Goal: Find specific page/section: Find specific page/section

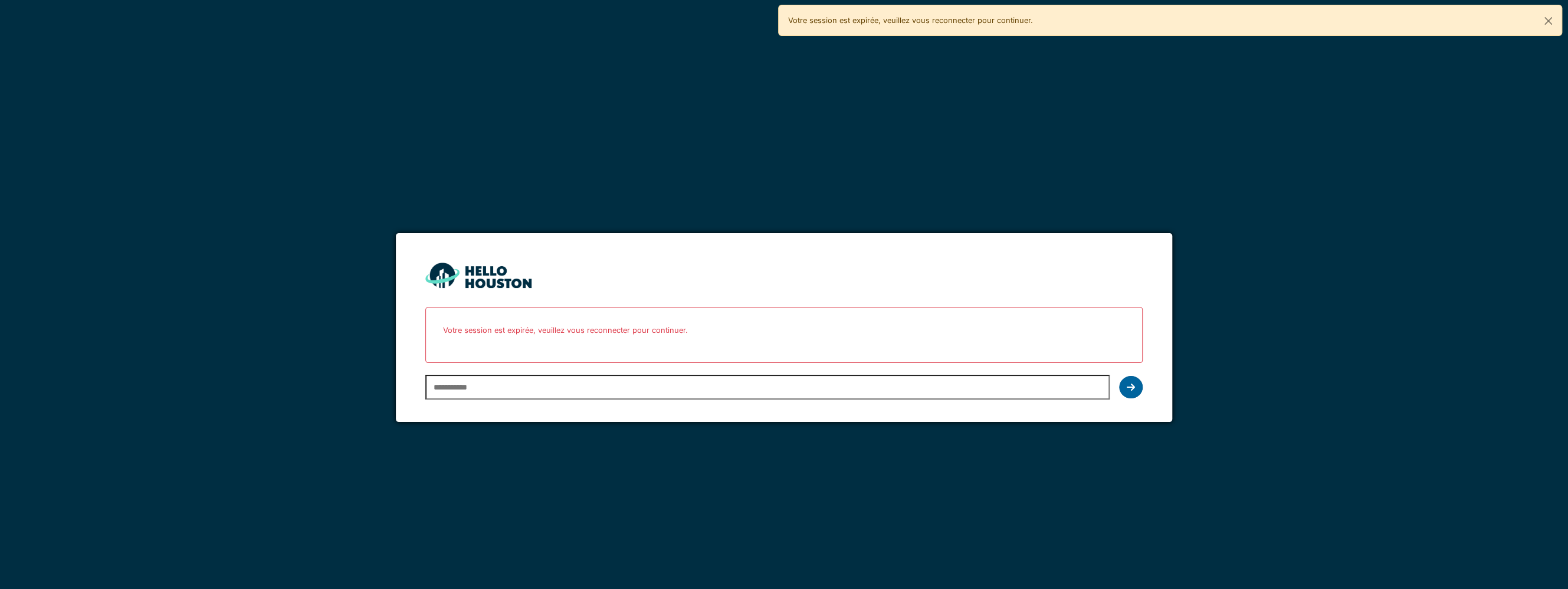
type input "**********"
click at [1133, 388] on icon at bounding box center [1131, 387] width 8 height 10
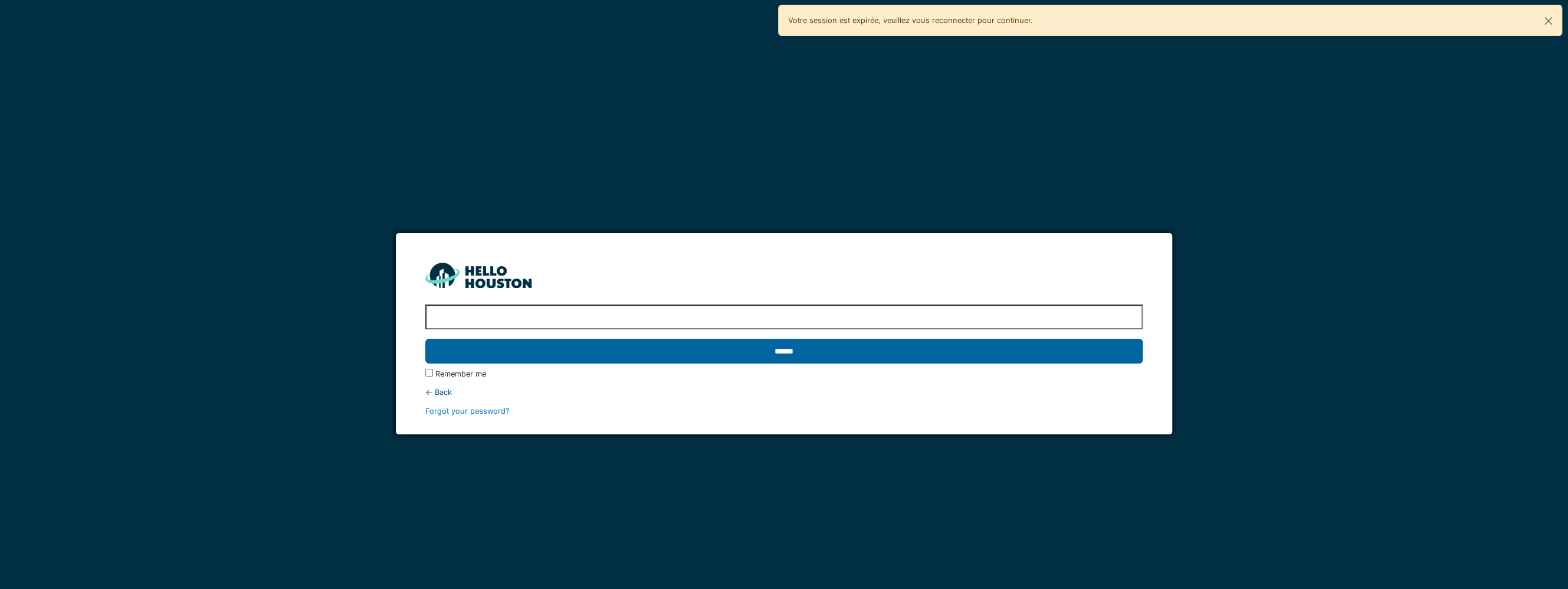
click at [779, 343] on input "******" at bounding box center [784, 351] width 717 height 25
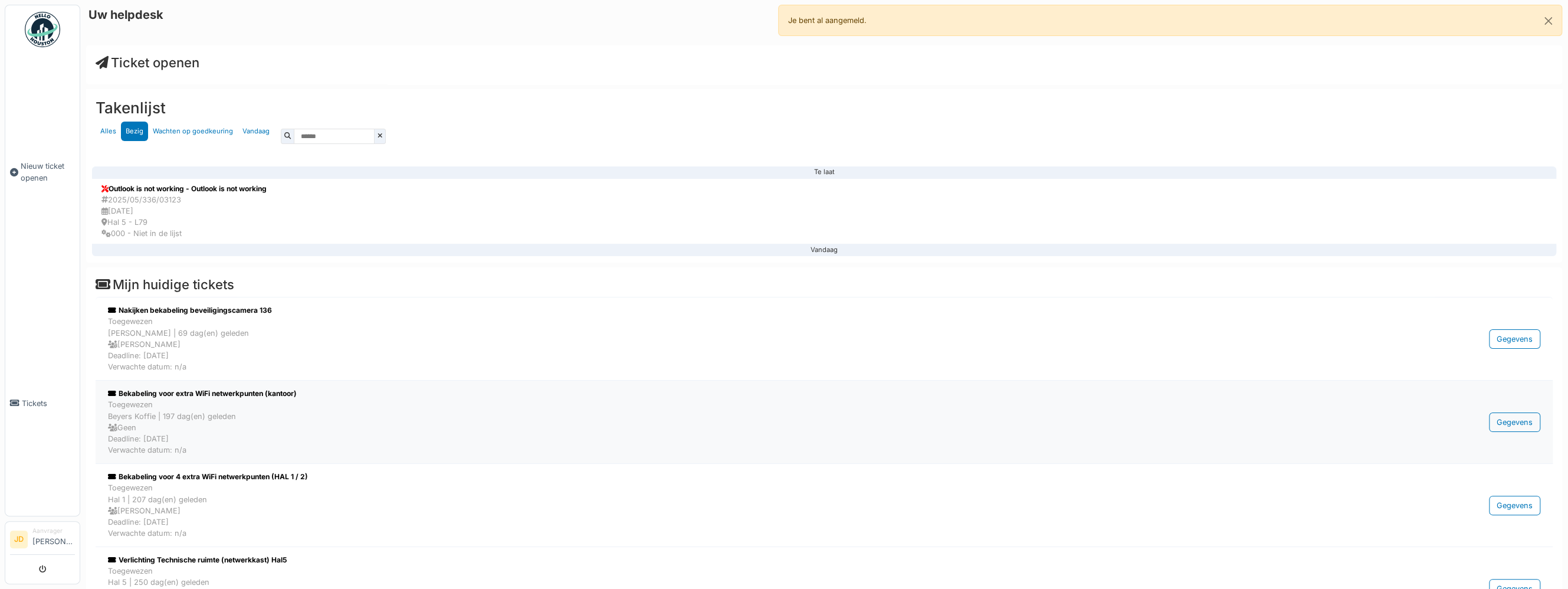
click at [279, 406] on div "Toegewezen Beyers Koffie | 197 dag(en) geleden Geen Deadline: 21/02/2025 Verwac…" at bounding box center [723, 428] width 1231 height 57
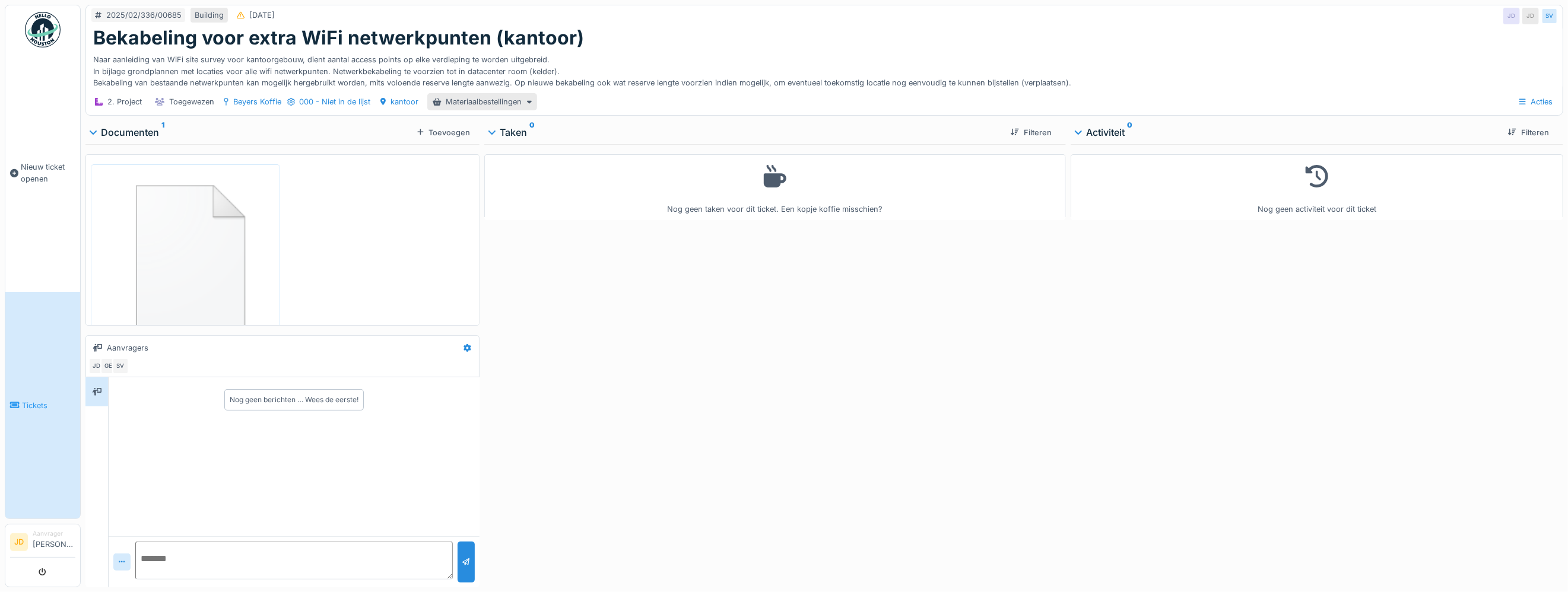
scroll to position [9, 0]
click at [197, 262] on img at bounding box center [186, 255] width 183 height 176
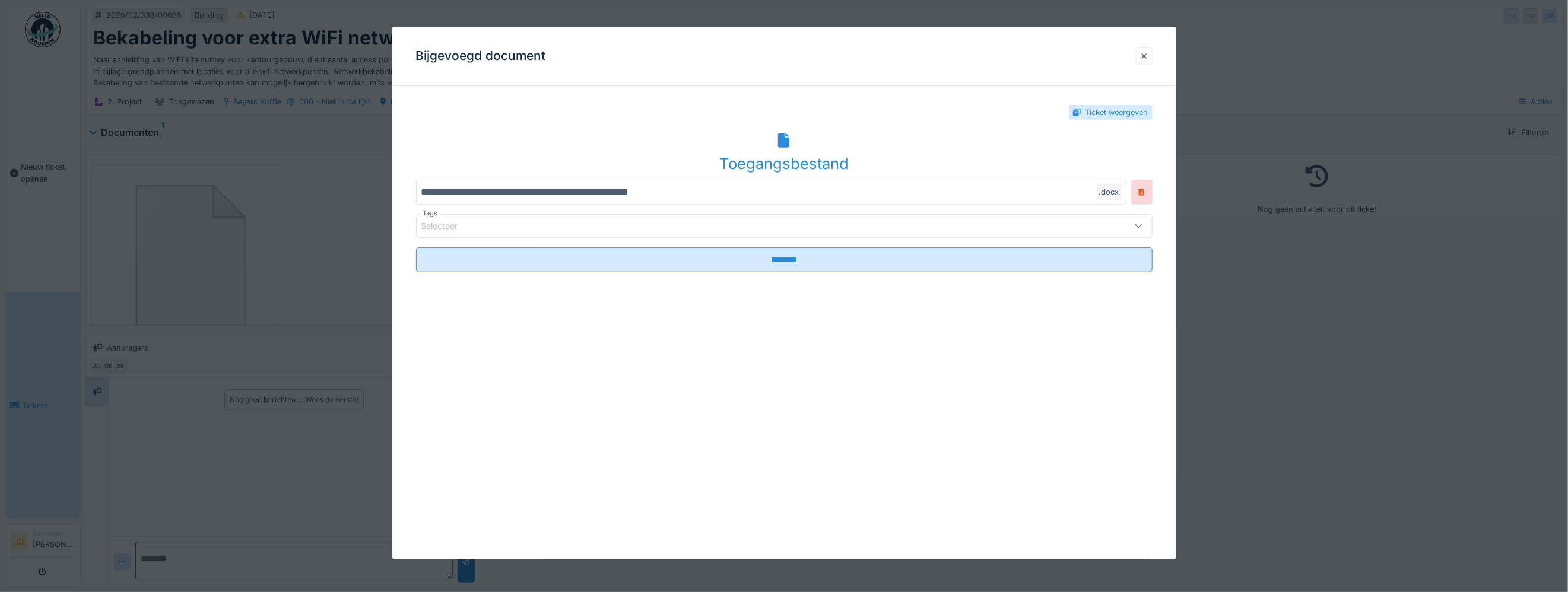
click at [789, 167] on div "Toegangsbestand" at bounding box center [784, 163] width 737 height 22
click at [1148, 51] on div at bounding box center [1144, 56] width 6 height 11
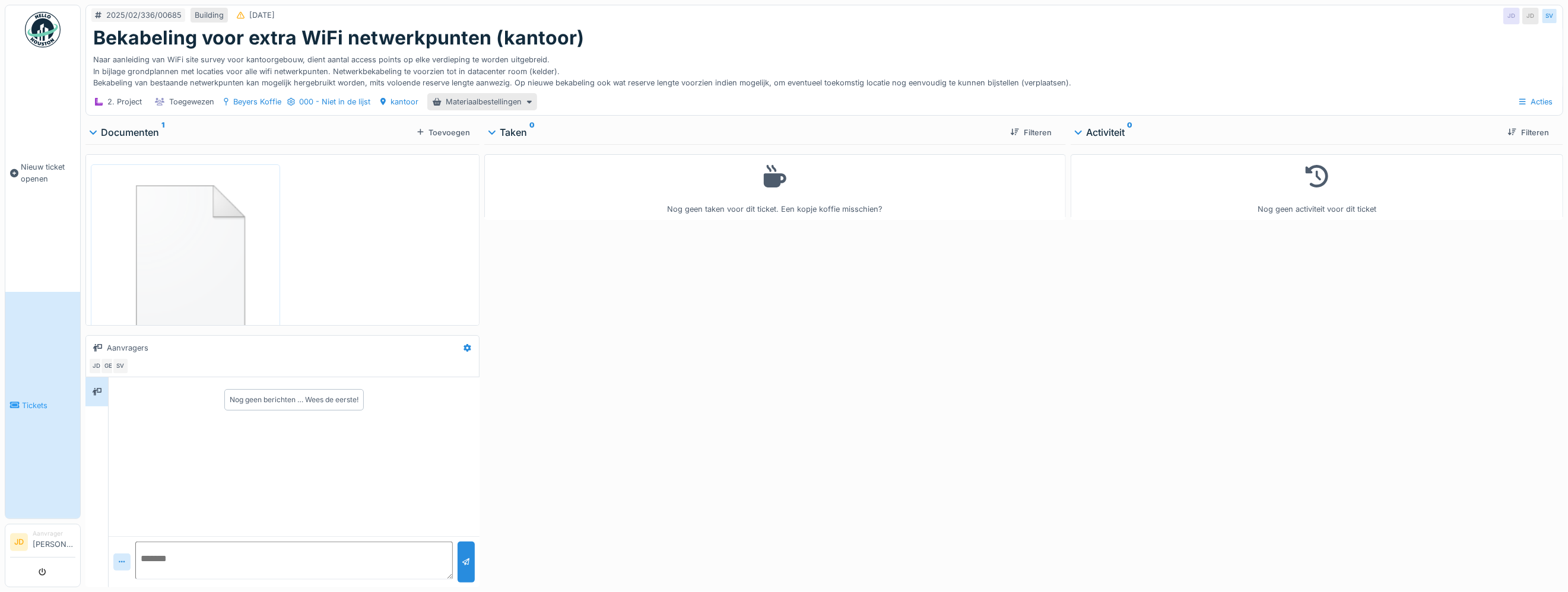
scroll to position [0, 0]
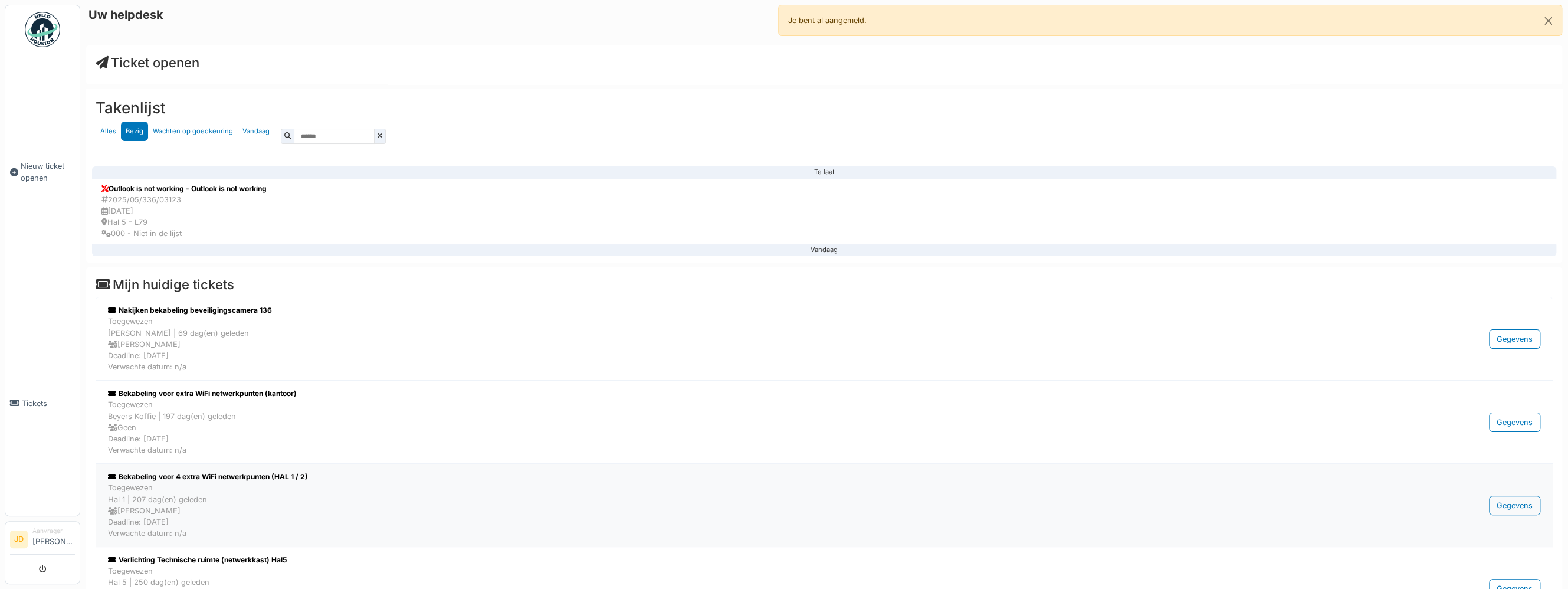
click at [237, 479] on div "Bekabeling voor 4 extra WiFi netwerkpunten (HAL 1 / 2)" at bounding box center [723, 477] width 1231 height 10
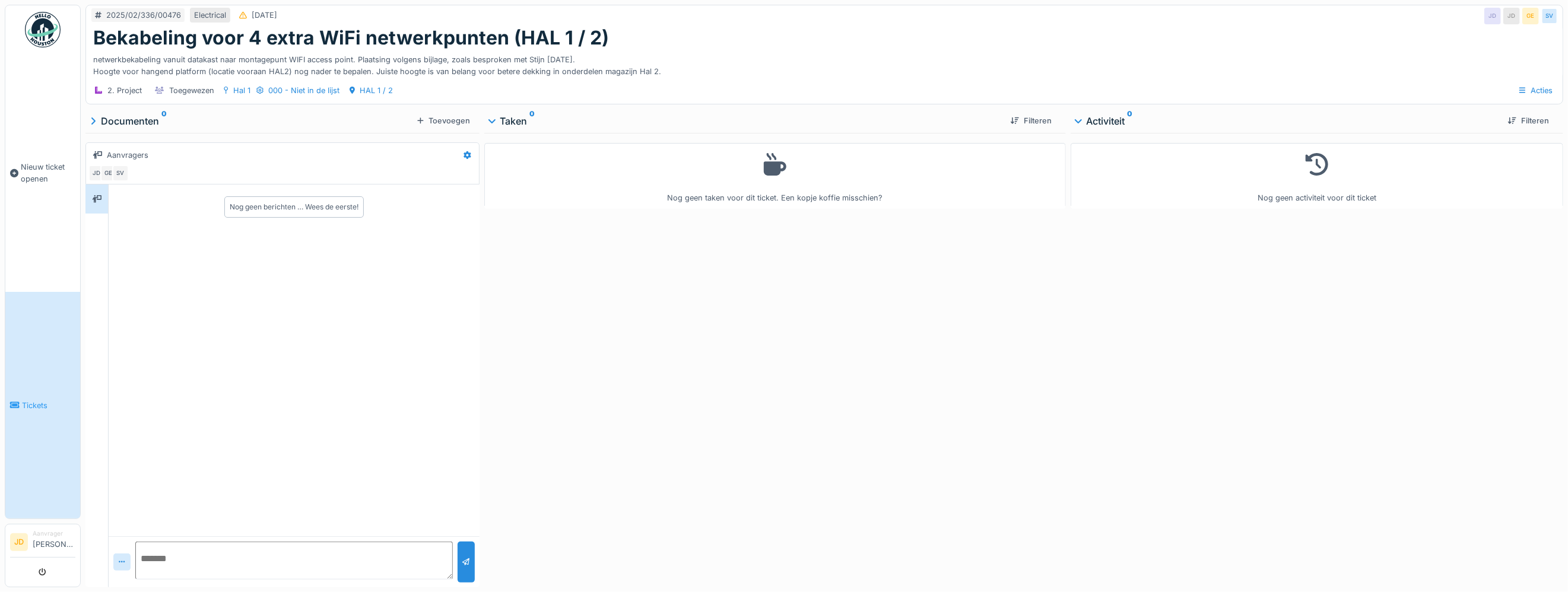
click at [90, 124] on icon at bounding box center [92, 121] width 6 height 10
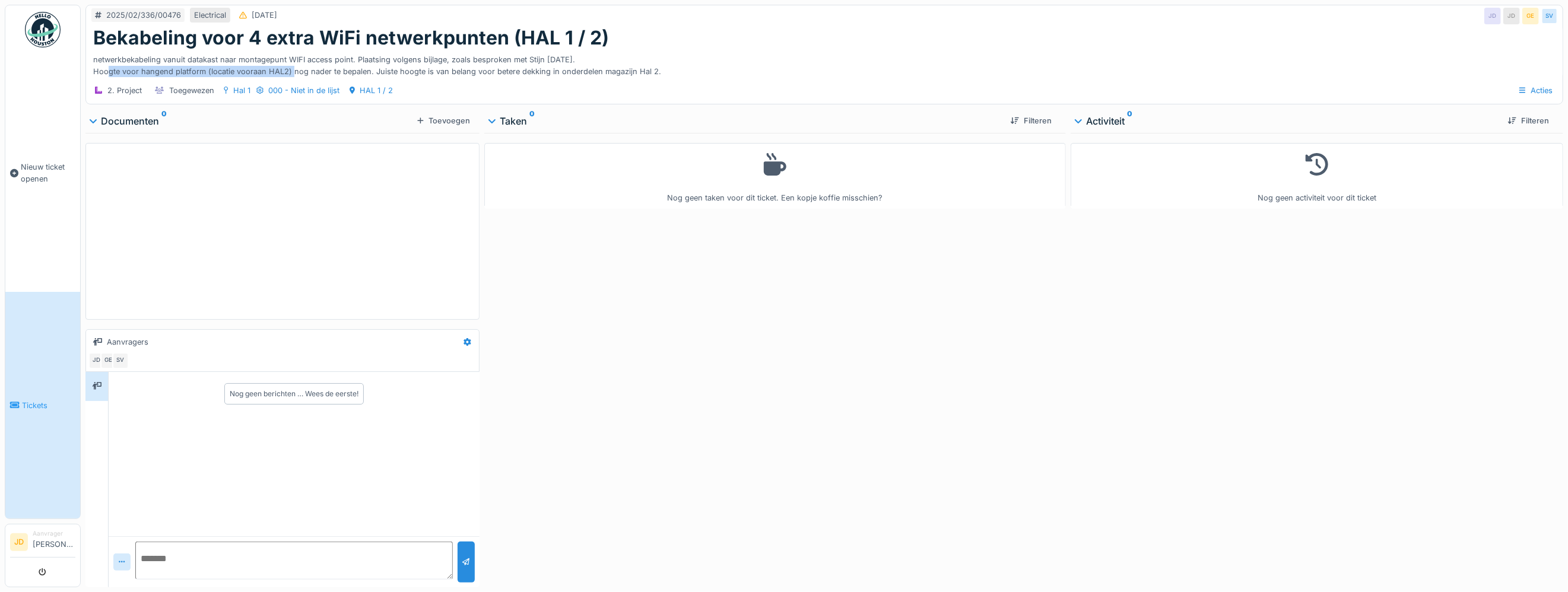
drag, startPoint x: 321, startPoint y: 56, endPoint x: 619, endPoint y: 55, distance: 298.0
click at [619, 55] on div "netwerkbekabeling vanuit datakast naar montagepunt WIFI access point. Plaatsing…" at bounding box center [824, 63] width 1462 height 27
drag, startPoint x: 619, startPoint y: 55, endPoint x: 557, endPoint y: 63, distance: 62.5
click at [557, 63] on div "netwerkbekabeling vanuit datakast naar montagepunt WIFI access point. Plaatsing…" at bounding box center [824, 63] width 1462 height 27
drag, startPoint x: 429, startPoint y: 65, endPoint x: 659, endPoint y: 66, distance: 230.0
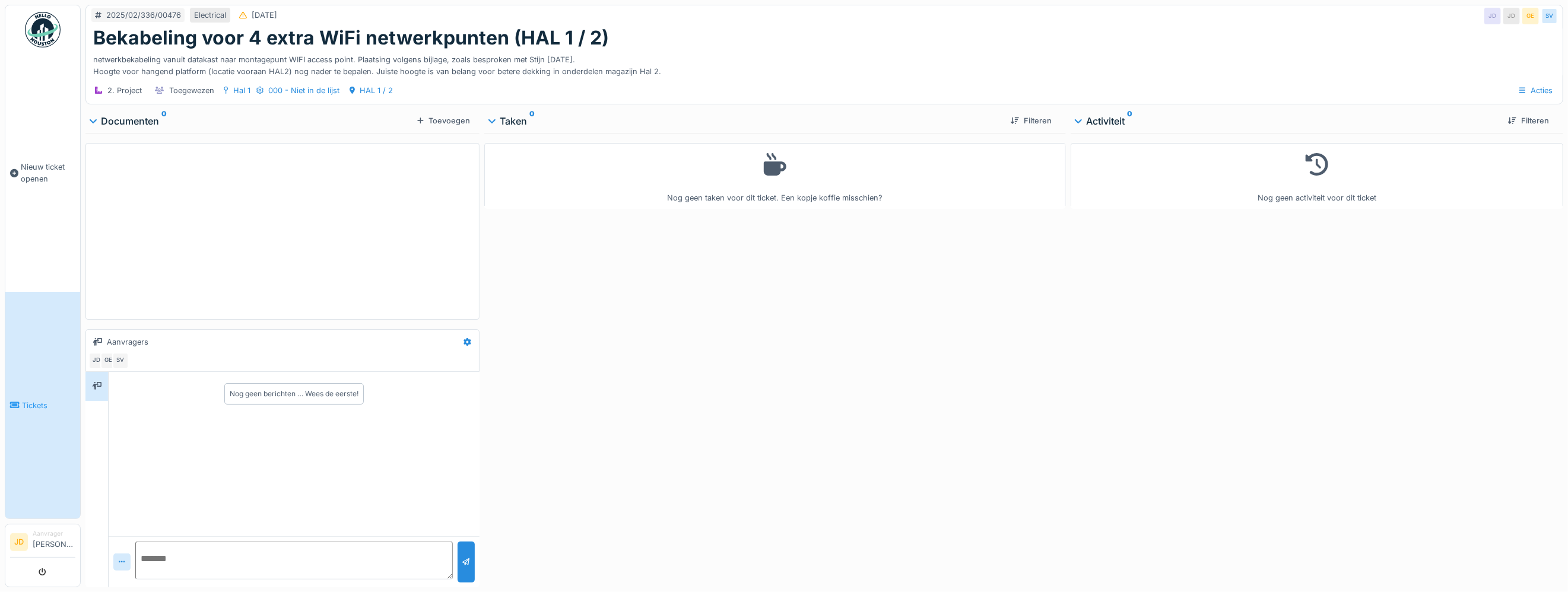
click at [659, 66] on div "netwerkbekabeling vanuit datakast naar montagepunt WIFI access point. Plaatsing…" at bounding box center [824, 63] width 1462 height 27
click at [796, 314] on div "Nog geen taken voor dit ticket. Een kopje koffie misschien?" at bounding box center [775, 357] width 581 height 450
